Goal: Transaction & Acquisition: Purchase product/service

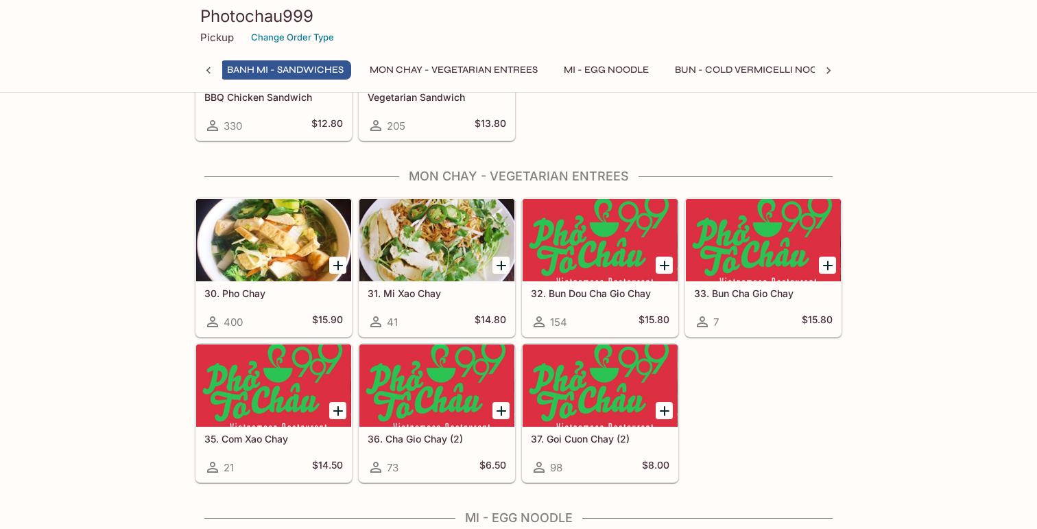
scroll to position [1828, 0]
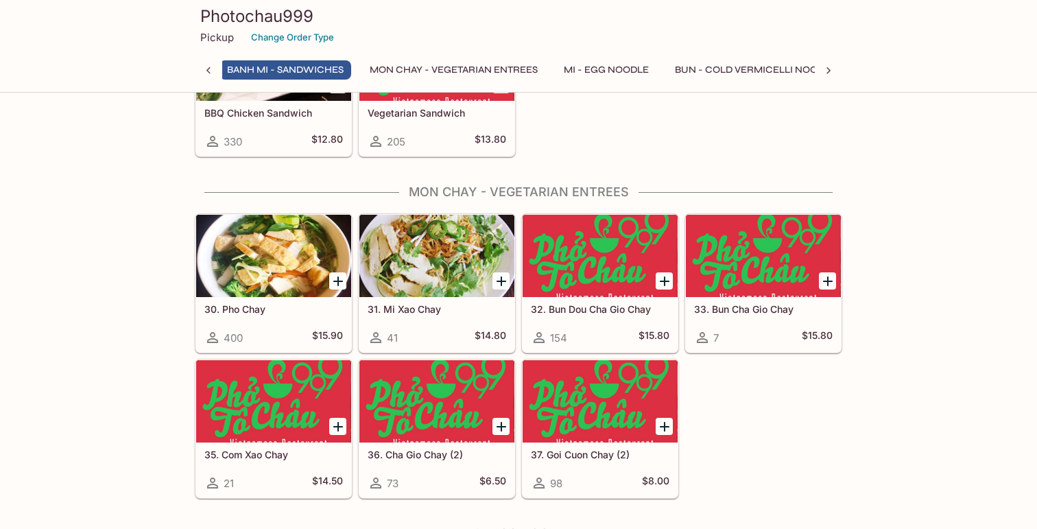
click at [286, 60] on button "Banh Mi - Sandwiches" at bounding box center [286, 69] width 132 height 19
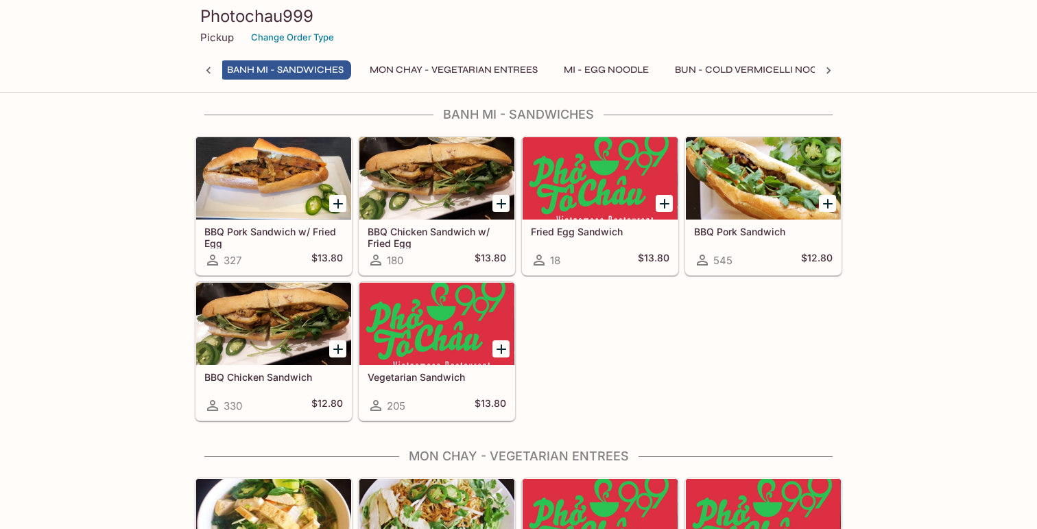
scroll to position [1555, 0]
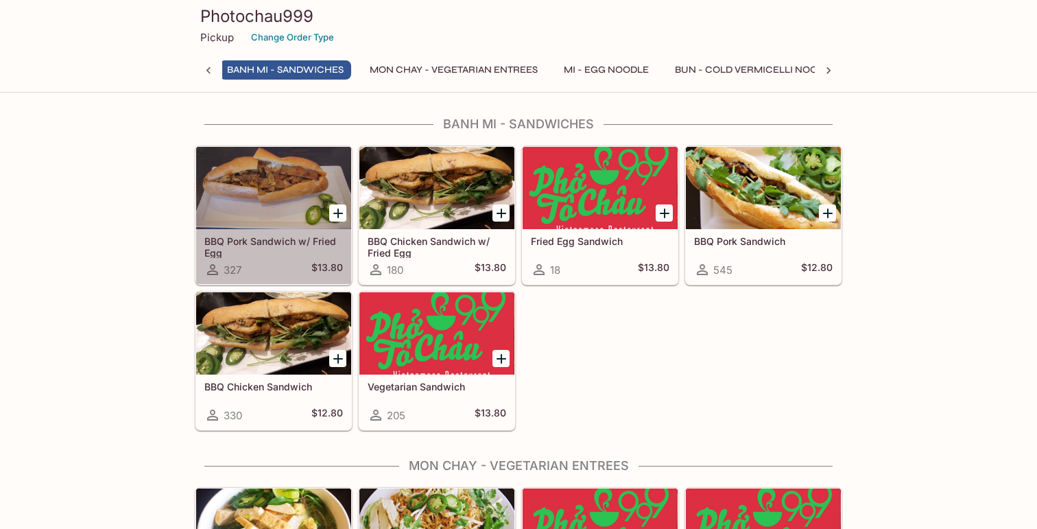
click at [296, 244] on h5 "BBQ Pork Sandwich w/ Fried Egg" at bounding box center [273, 246] width 139 height 23
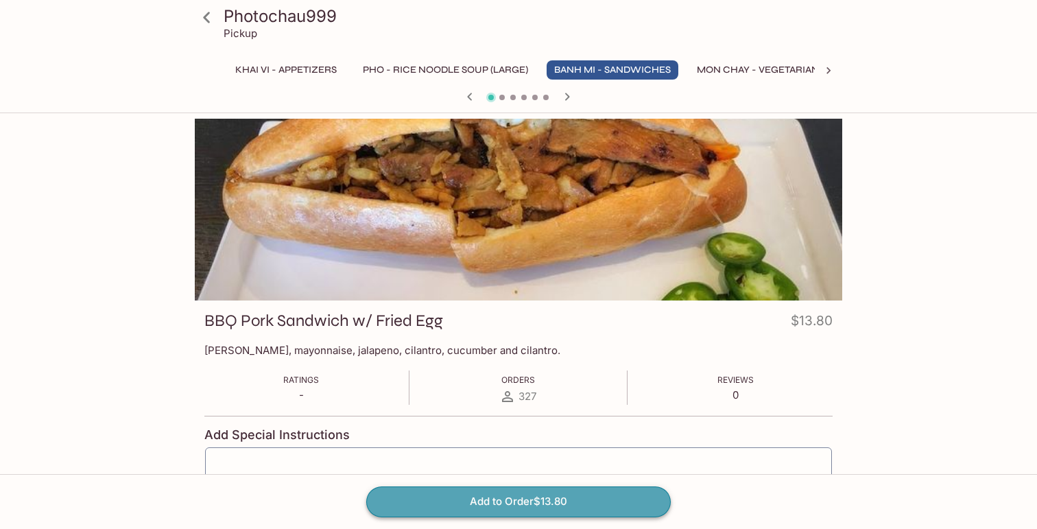
click at [582, 506] on button "Add to Order $13.80" at bounding box center [518, 501] width 305 height 30
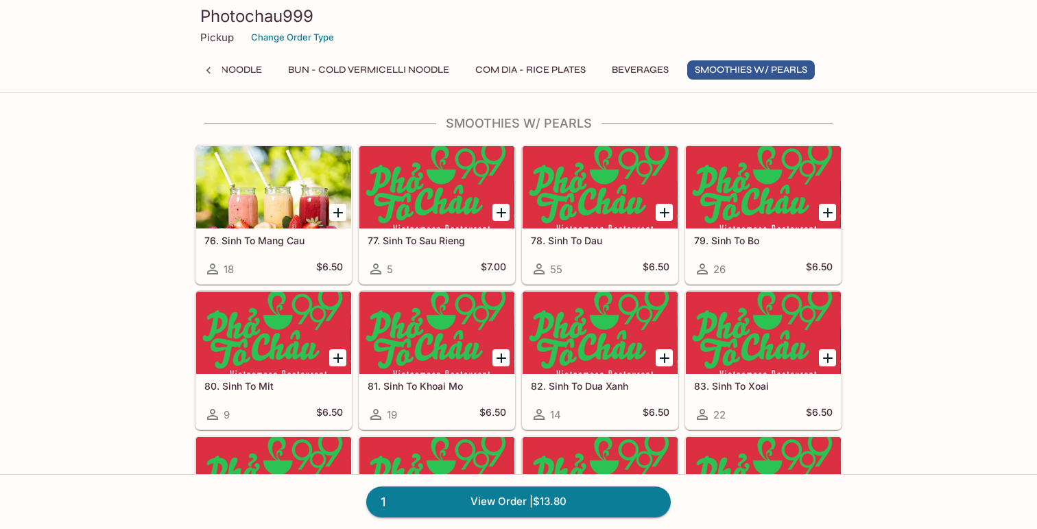
click at [270, 215] on div at bounding box center [273, 187] width 155 height 82
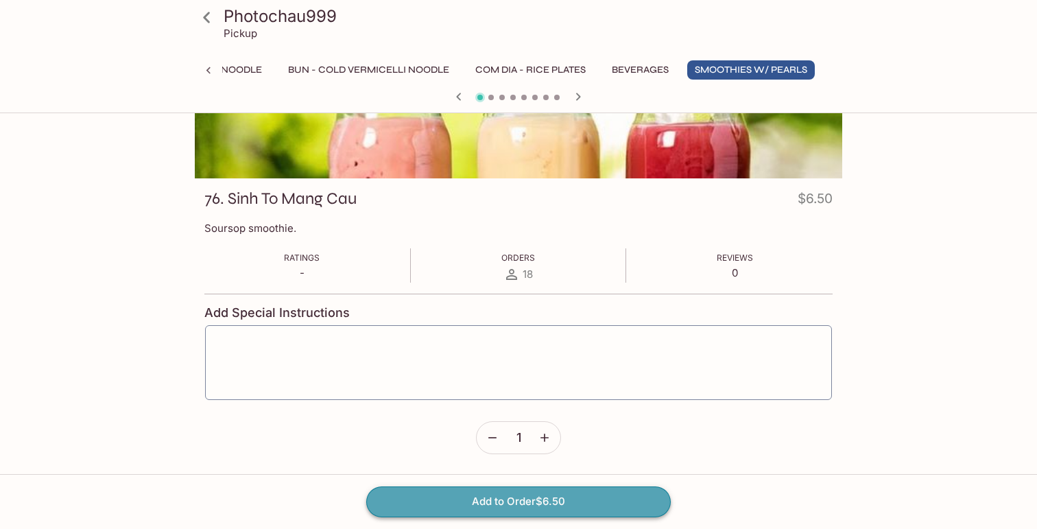
click at [567, 496] on button "Add to Order $6.50" at bounding box center [518, 501] width 305 height 30
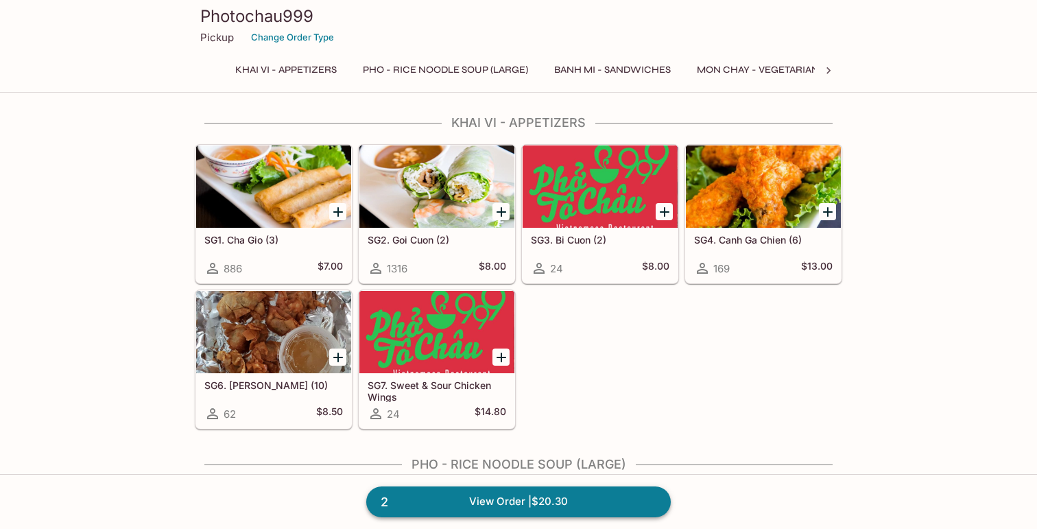
click at [567, 501] on link "2 View Order | $20.30" at bounding box center [518, 501] width 305 height 30
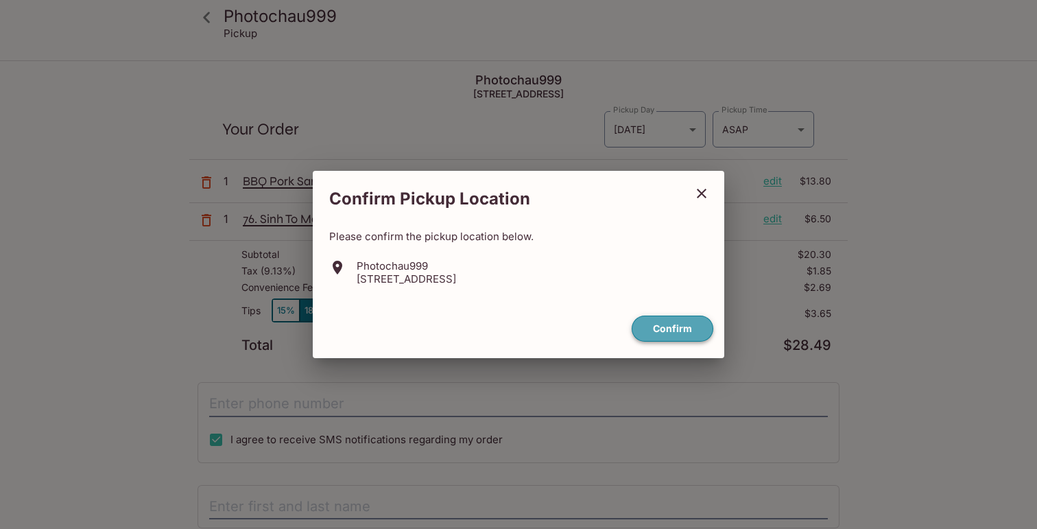
click at [668, 327] on button "Confirm" at bounding box center [673, 329] width 82 height 27
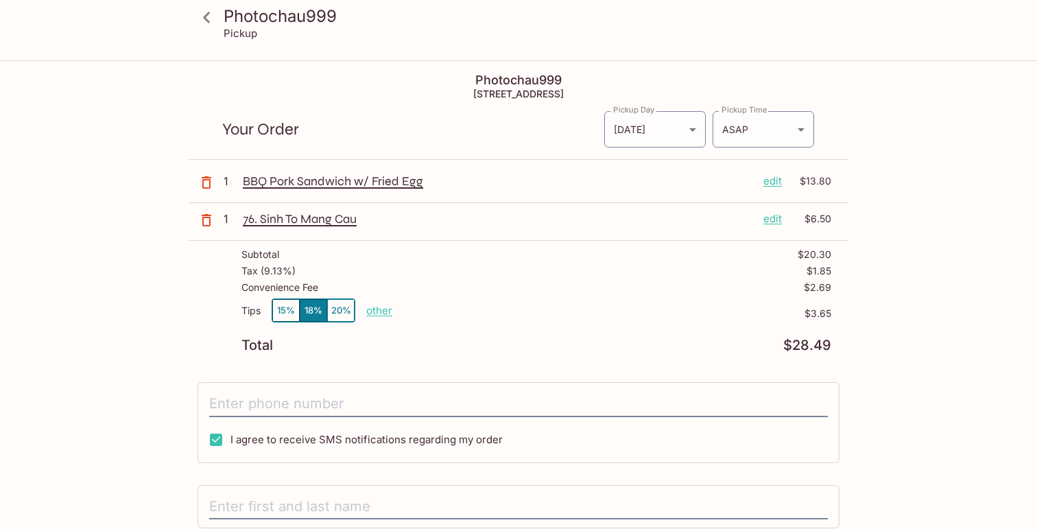
click at [754, 222] on div "76. Sinh To [PERSON_NAME] edit $6.50" at bounding box center [537, 218] width 589 height 15
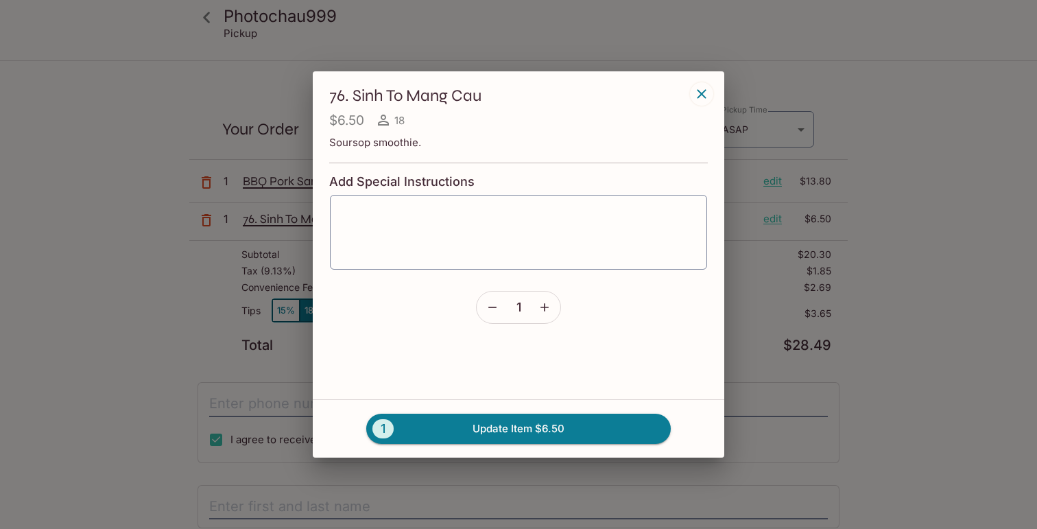
click at [775, 220] on div "76. Sinh To [PERSON_NAME] $6.50 18 Soursop smoothie. Add Special Instructions x…" at bounding box center [518, 264] width 1037 height 529
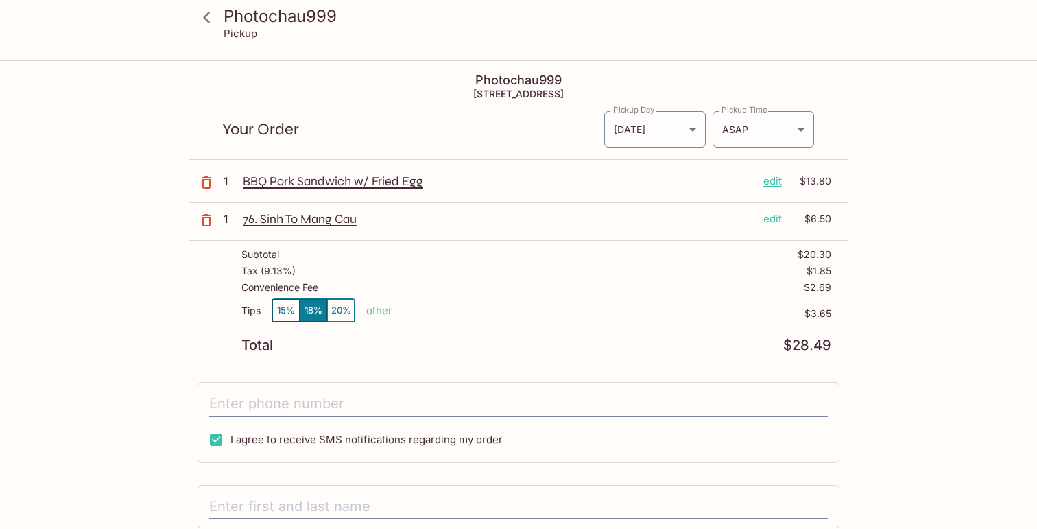
click at [775, 220] on p "edit" at bounding box center [773, 218] width 19 height 15
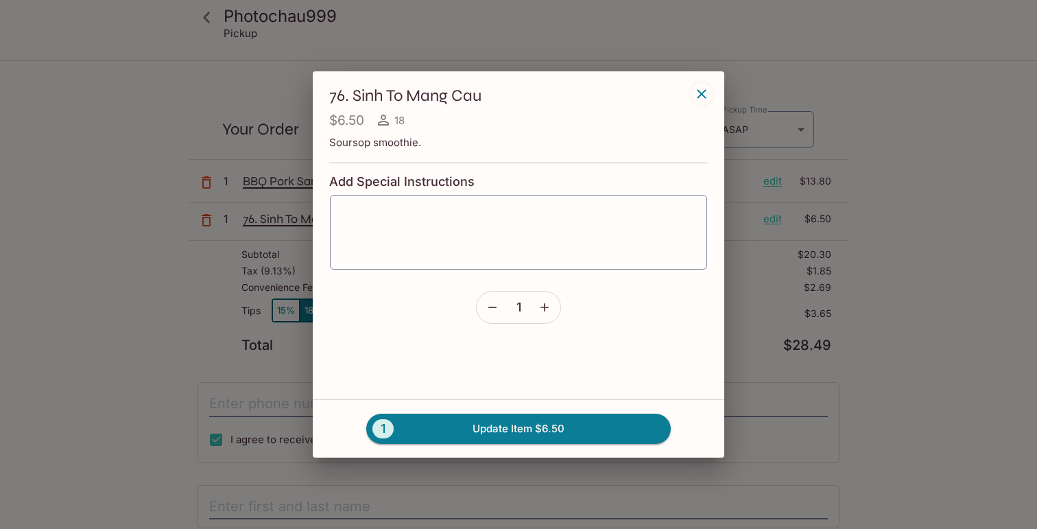
click at [706, 100] on icon "button" at bounding box center [702, 94] width 16 height 16
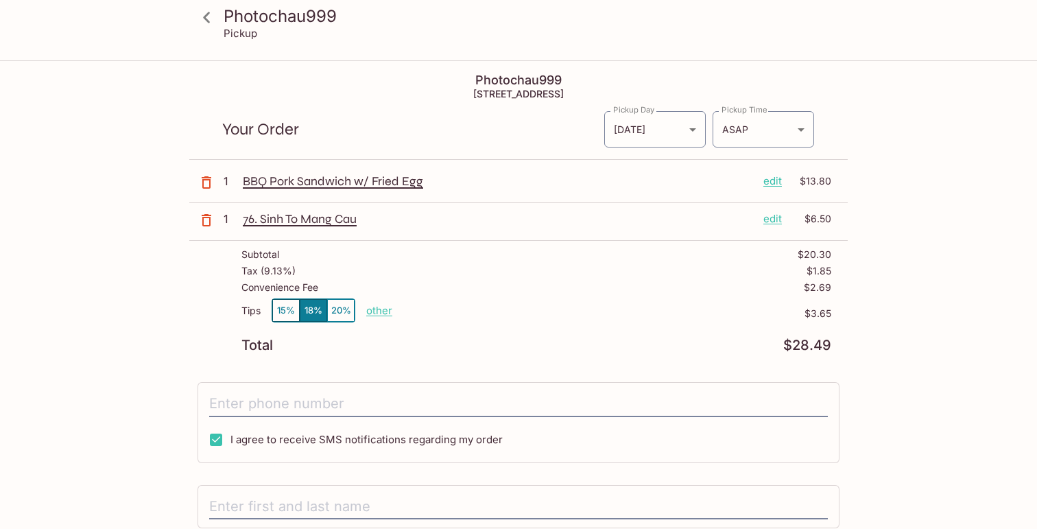
click at [772, 217] on p "edit" at bounding box center [773, 218] width 19 height 15
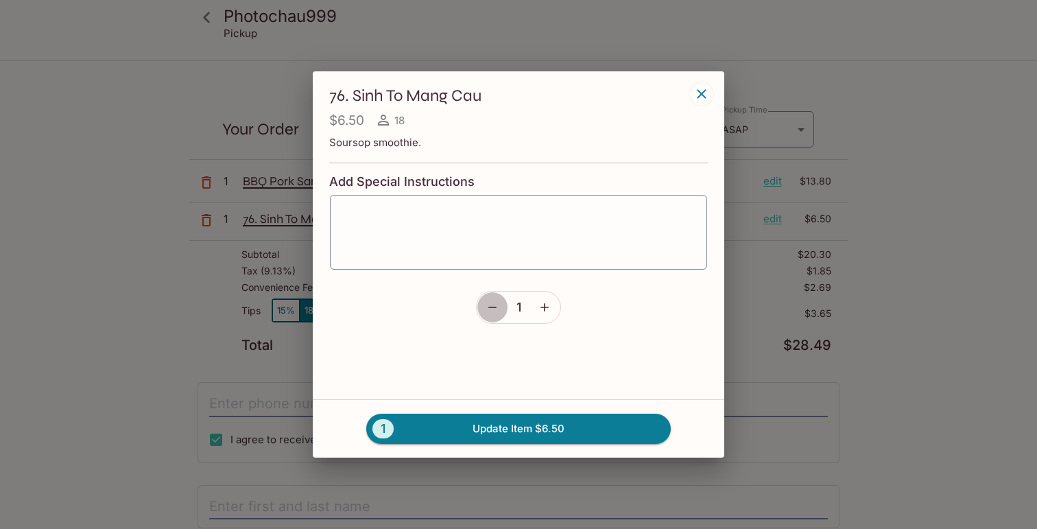
click at [487, 301] on icon "button" at bounding box center [493, 307] width 14 height 14
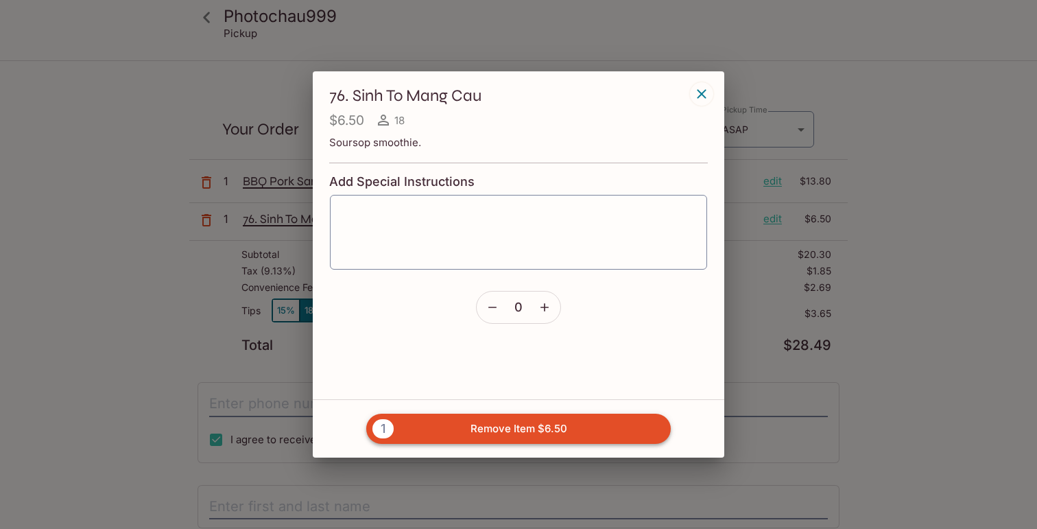
click at [518, 435] on button "1 Remove Item $6.50" at bounding box center [518, 429] width 305 height 30
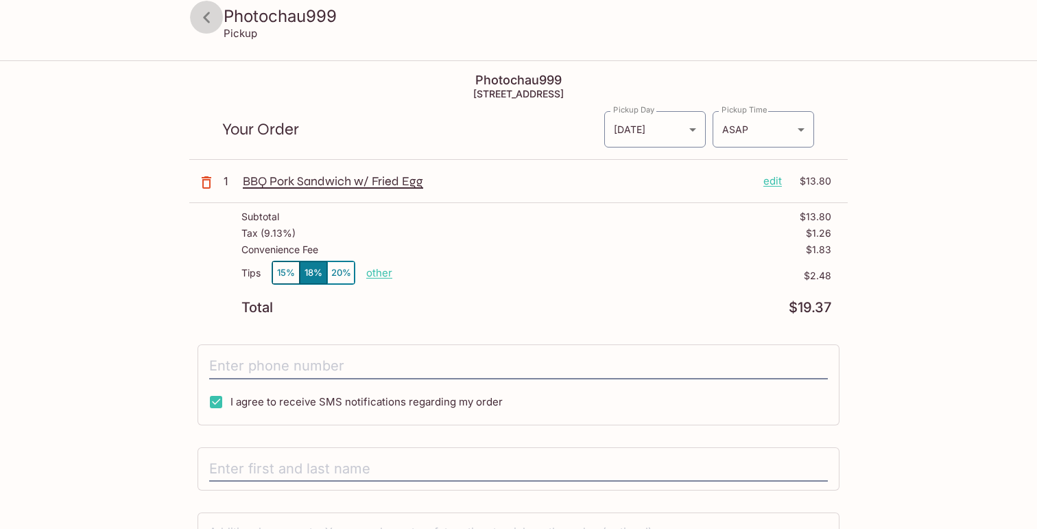
click at [213, 21] on icon at bounding box center [207, 17] width 24 height 24
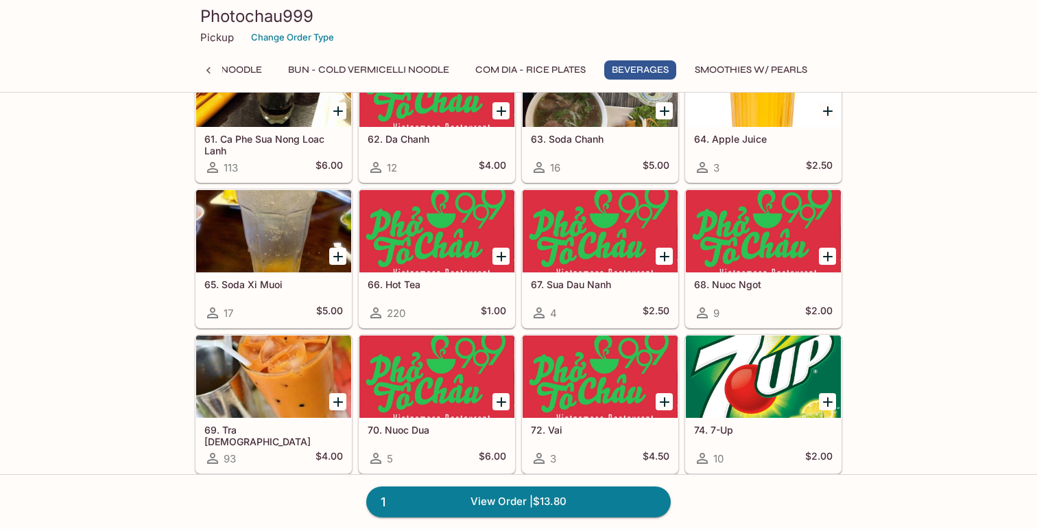
click at [292, 250] on div at bounding box center [273, 231] width 155 height 82
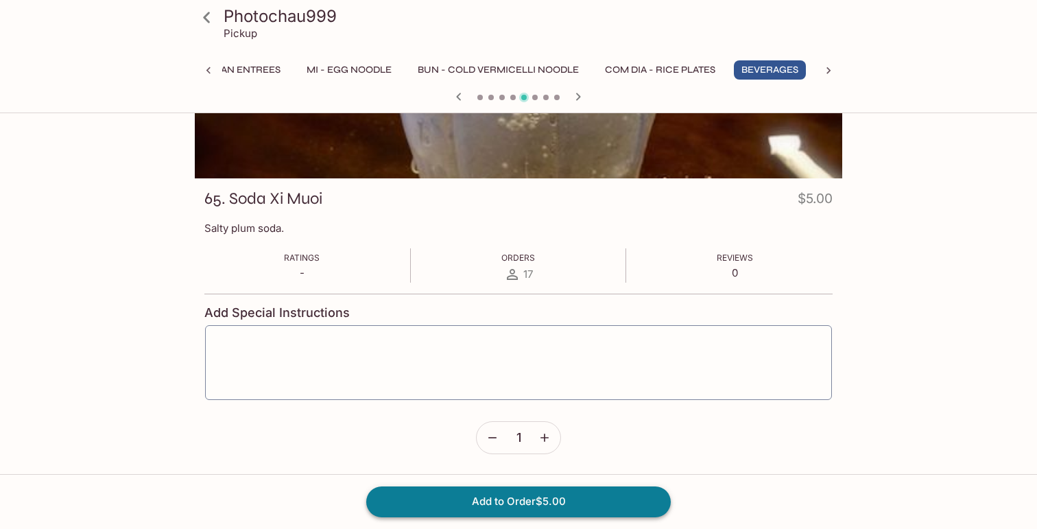
click at [565, 497] on button "Add to Order $5.00" at bounding box center [518, 501] width 305 height 30
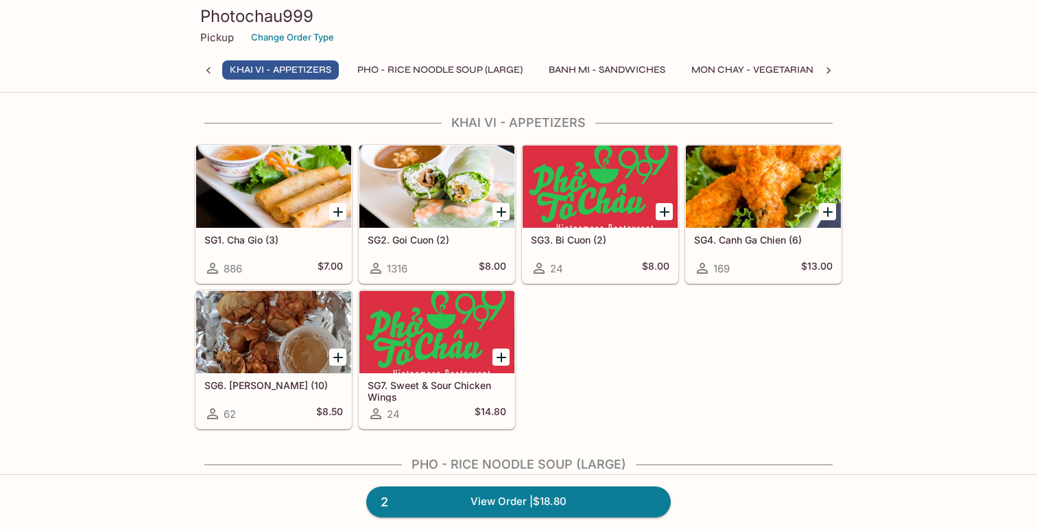
click at [831, 213] on icon "Add SG4. Canh Ga Chien (6)" at bounding box center [828, 212] width 16 height 16
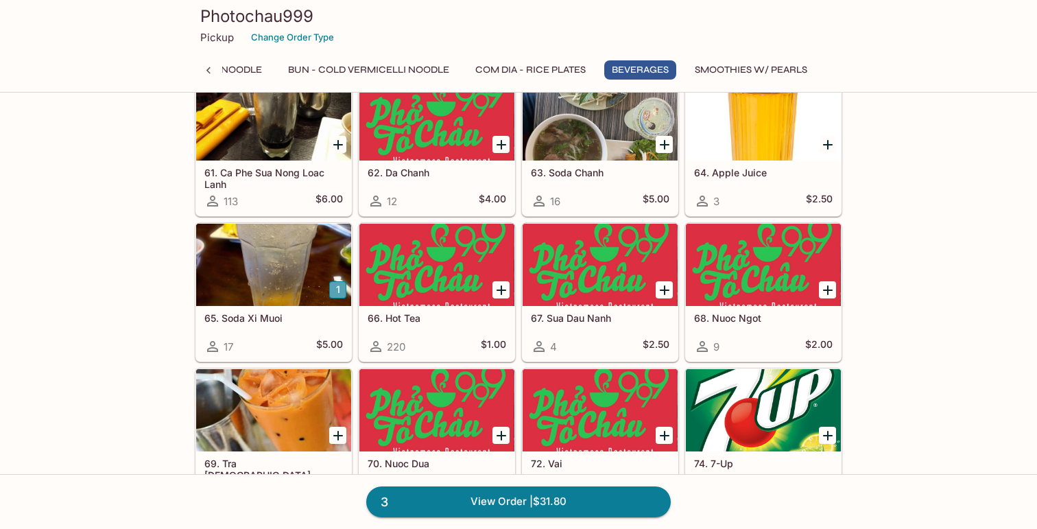
click at [340, 283] on button "1" at bounding box center [337, 289] width 17 height 17
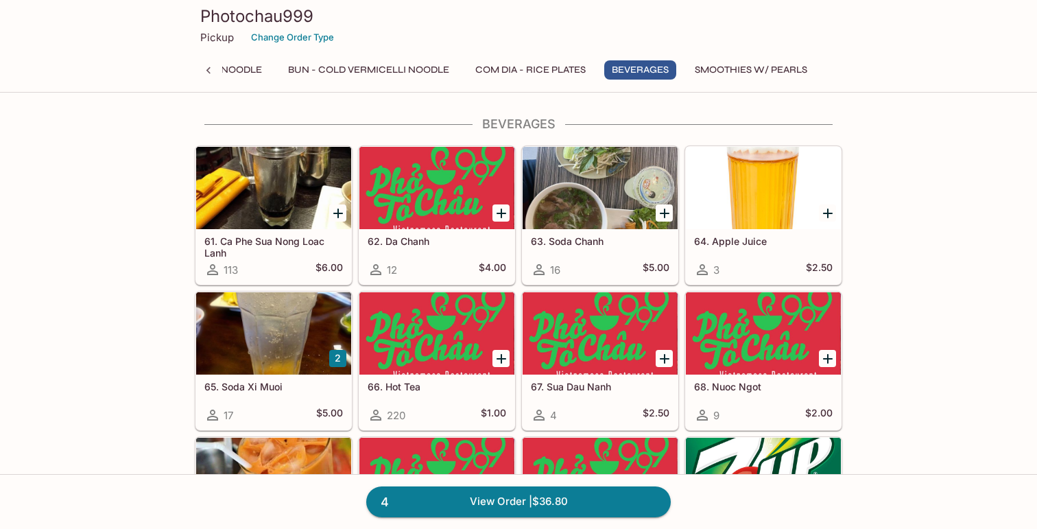
click at [596, 255] on div "63. Soda [PERSON_NAME] 16 $5.00" at bounding box center [600, 256] width 155 height 55
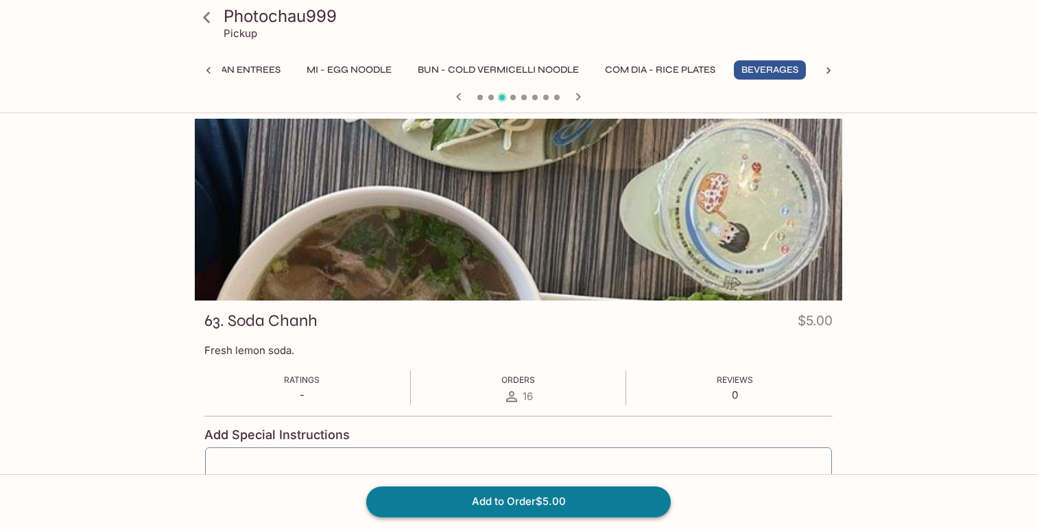
click at [550, 500] on button "Add to Order $5.00" at bounding box center [518, 501] width 305 height 30
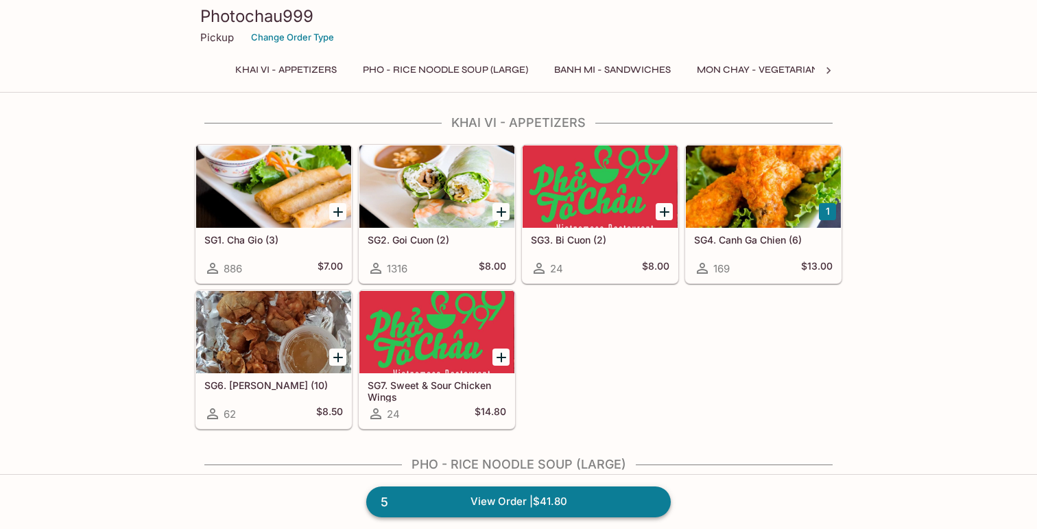
click at [549, 497] on link "5 View Order | $41.80" at bounding box center [518, 501] width 305 height 30
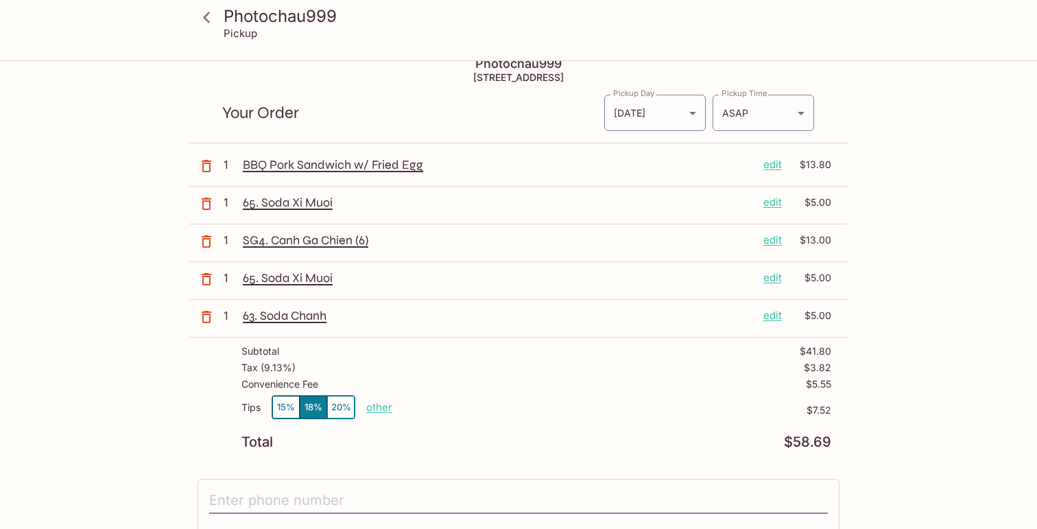
click at [770, 280] on p "edit" at bounding box center [773, 277] width 19 height 15
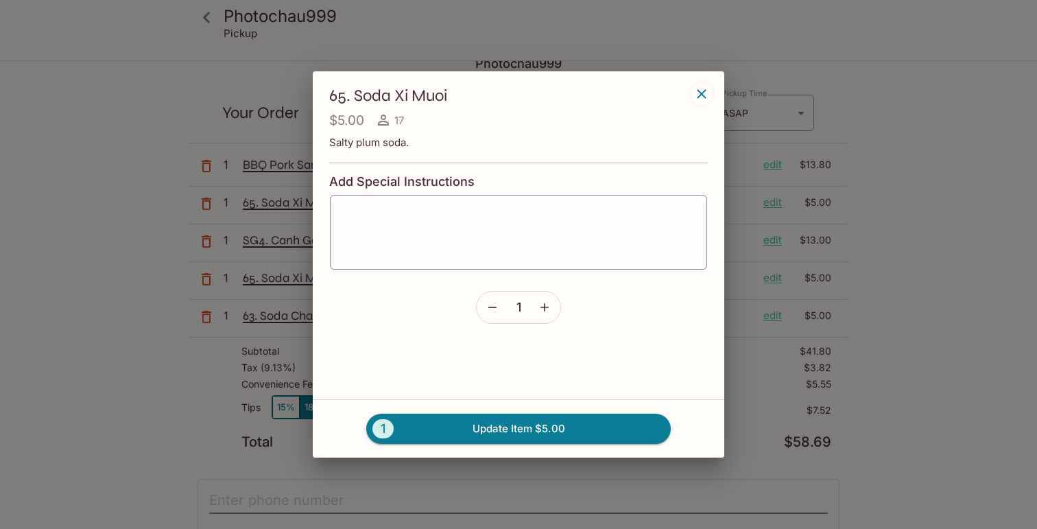
click at [484, 304] on button "button" at bounding box center [493, 308] width 32 height 32
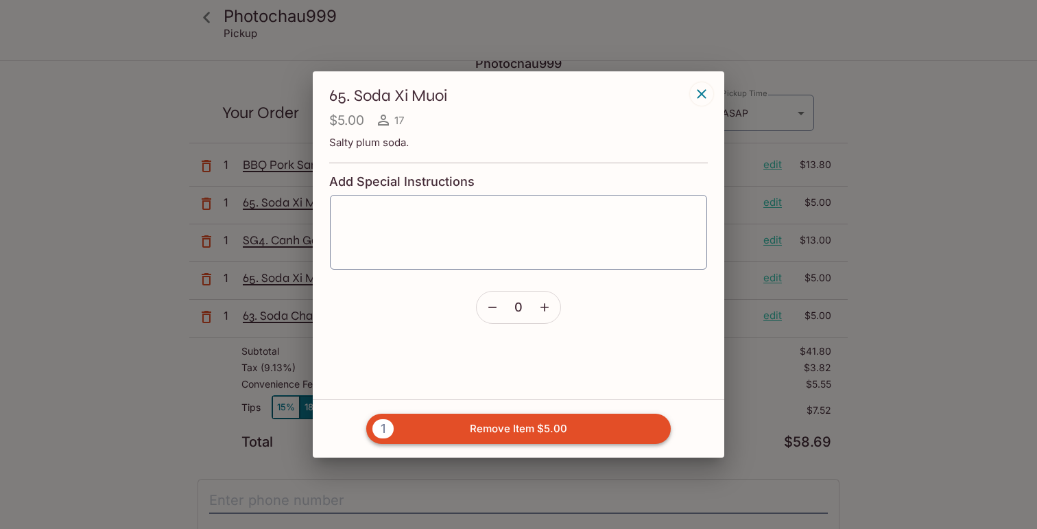
click at [529, 429] on button "1 Remove Item $5.00" at bounding box center [518, 429] width 305 height 30
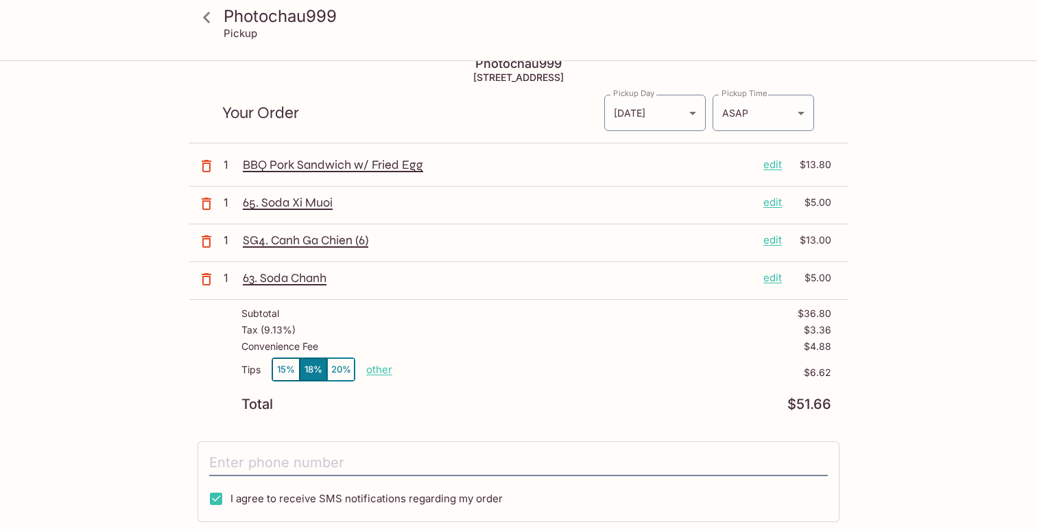
click at [771, 195] on p "edit" at bounding box center [773, 202] width 19 height 15
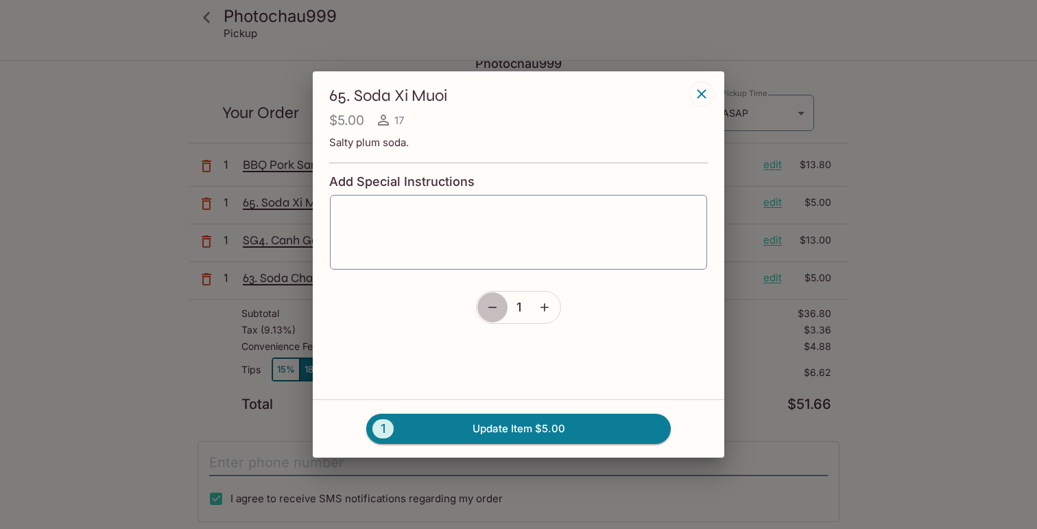
click at [490, 298] on button "button" at bounding box center [493, 308] width 32 height 32
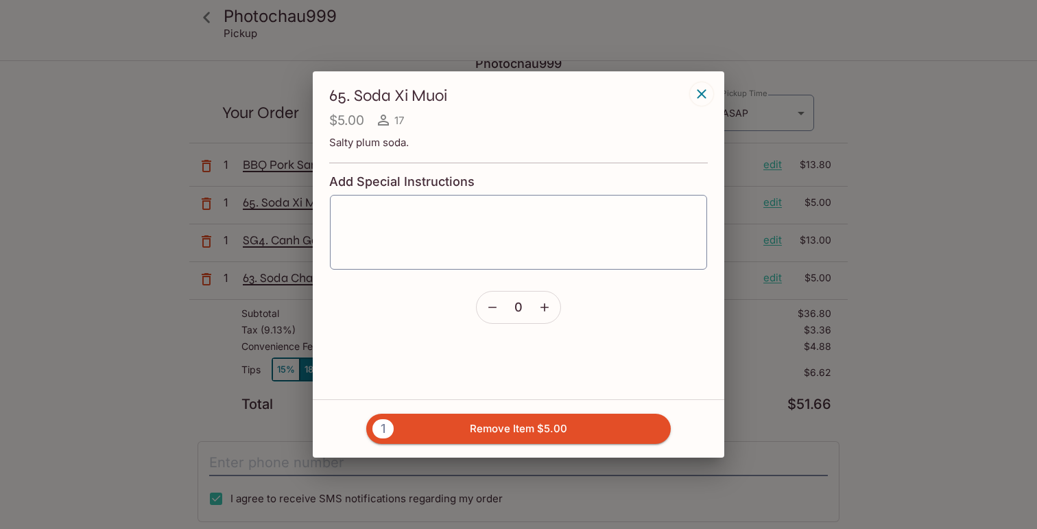
click at [537, 445] on div "1 Remove Item $5.00" at bounding box center [519, 428] width 412 height 58
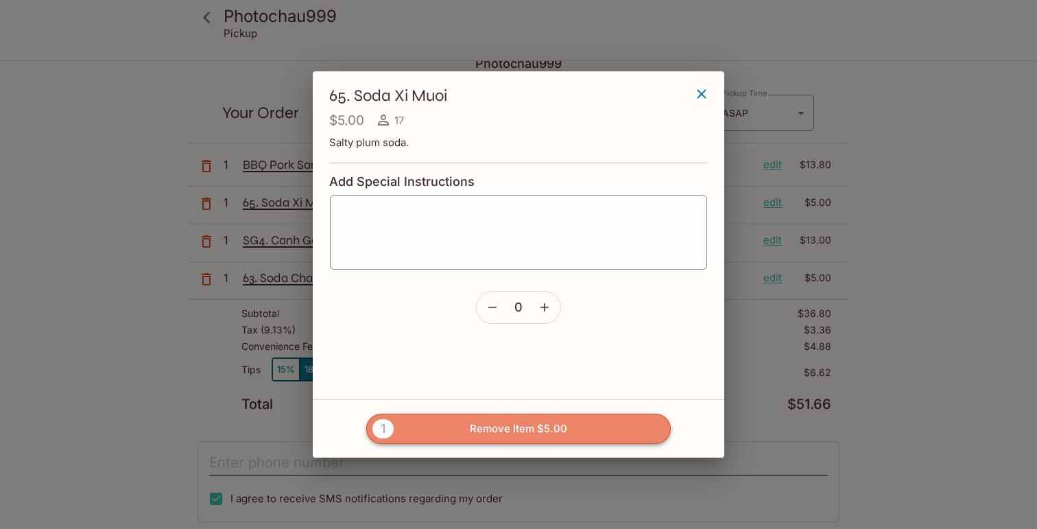
click at [536, 427] on button "1 Remove Item $5.00" at bounding box center [518, 429] width 305 height 30
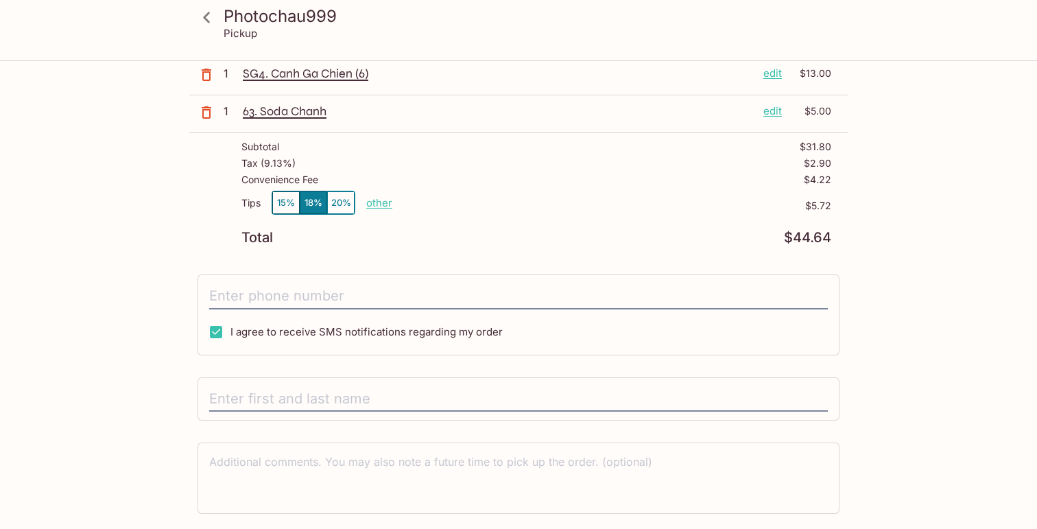
scroll to position [187, 0]
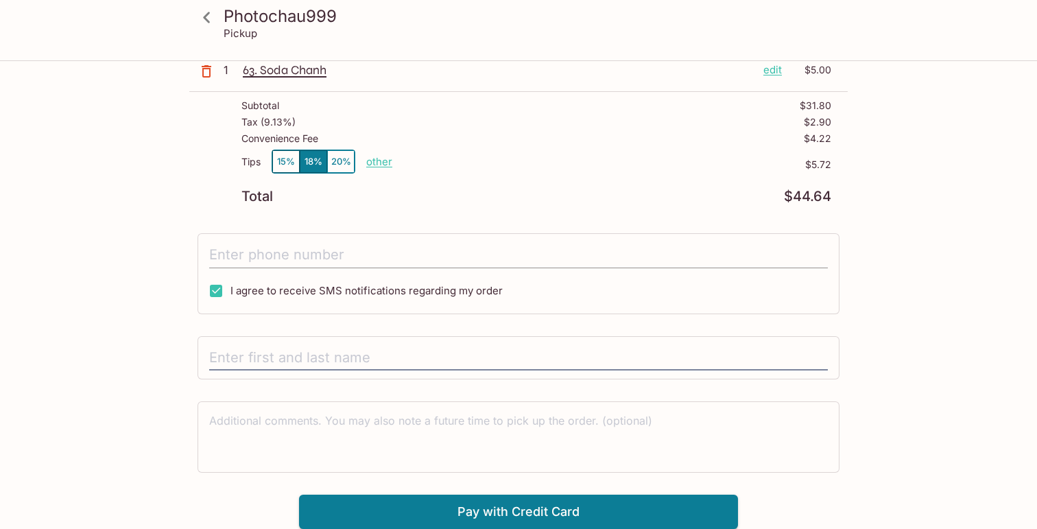
click at [302, 252] on input "tel" at bounding box center [518, 255] width 619 height 26
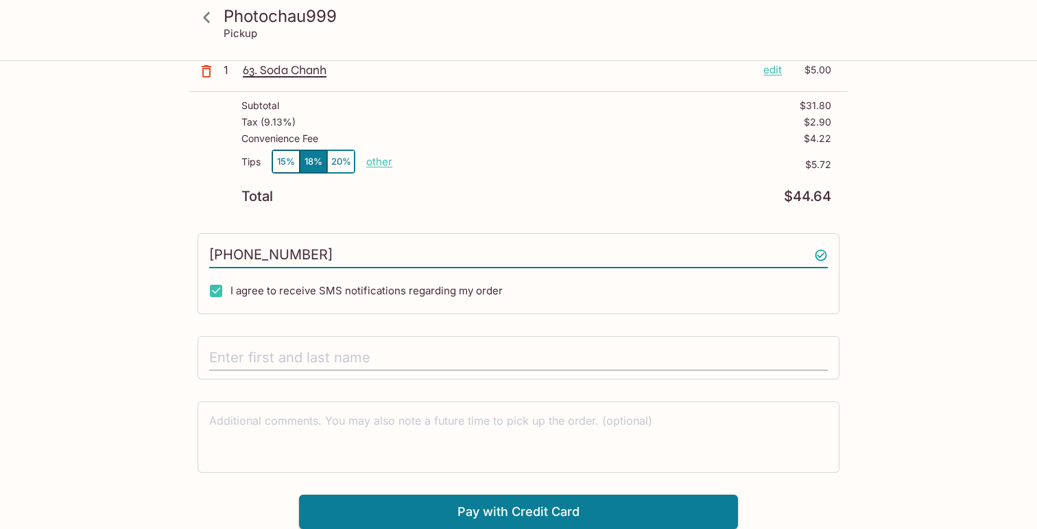
type input "[PHONE_NUMBER]"
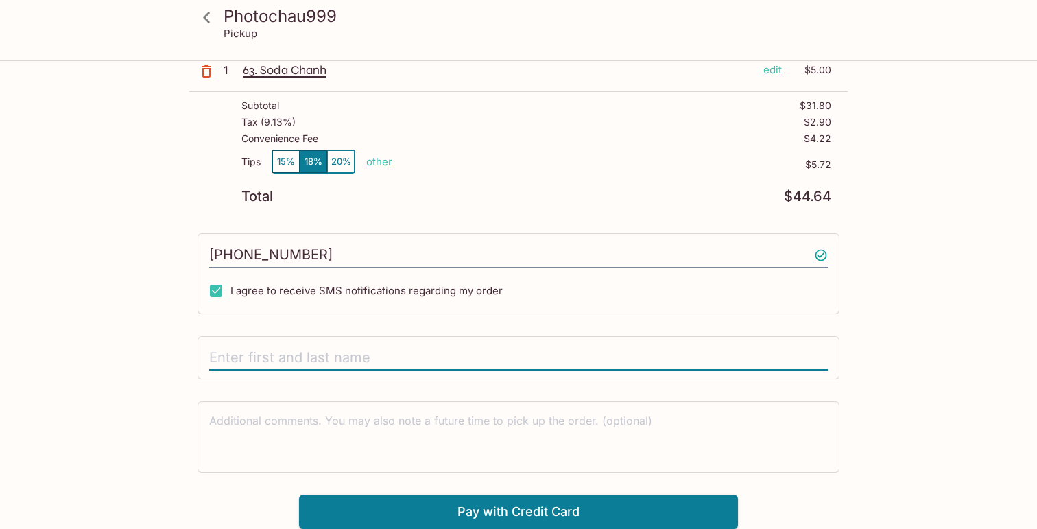
click at [265, 351] on input "text" at bounding box center [518, 358] width 619 height 26
type input "[PERSON_NAME]"
click at [439, 498] on button "Pay with Credit Card" at bounding box center [518, 512] width 439 height 34
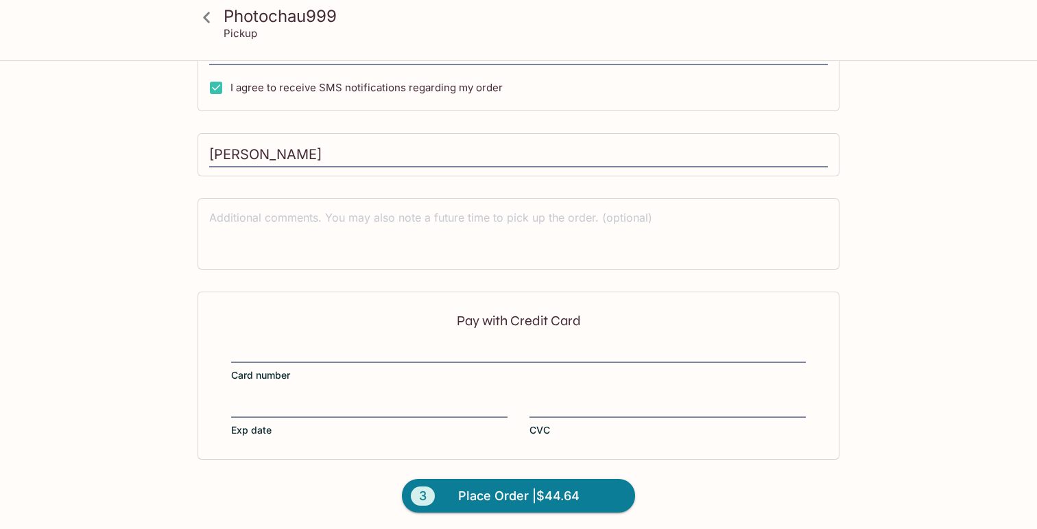
scroll to position [392, 0]
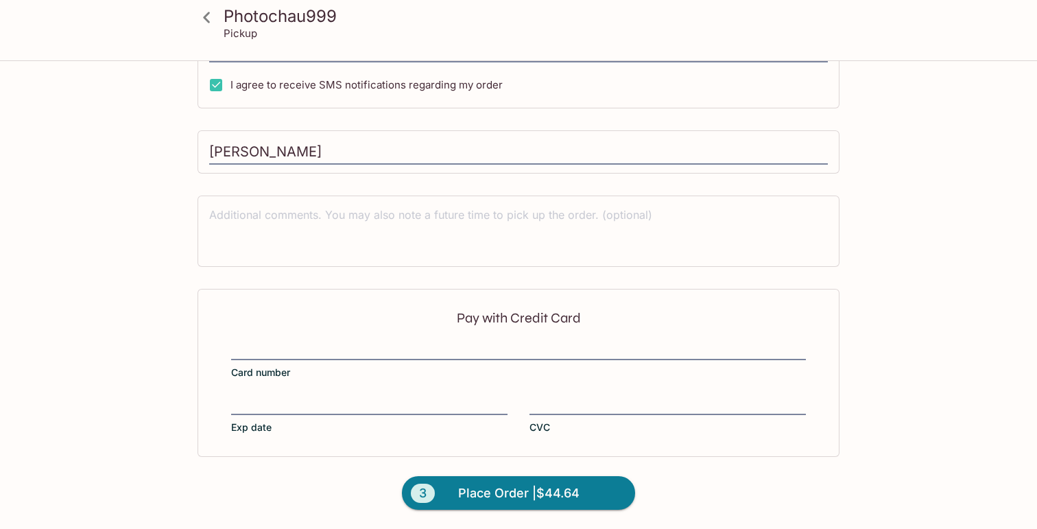
click at [585, 389] on div "Pay with Credit Card Card number Exp date CVC" at bounding box center [519, 372] width 642 height 167
click at [517, 492] on span "Place Order | $44.64" at bounding box center [518, 493] width 121 height 22
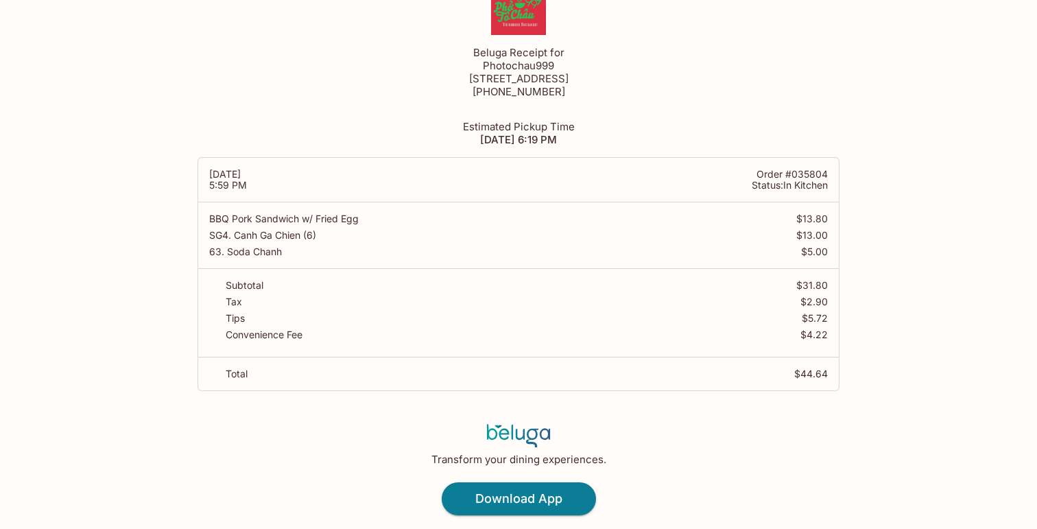
scroll to position [29, 0]
